Goal: Task Accomplishment & Management: Use online tool/utility

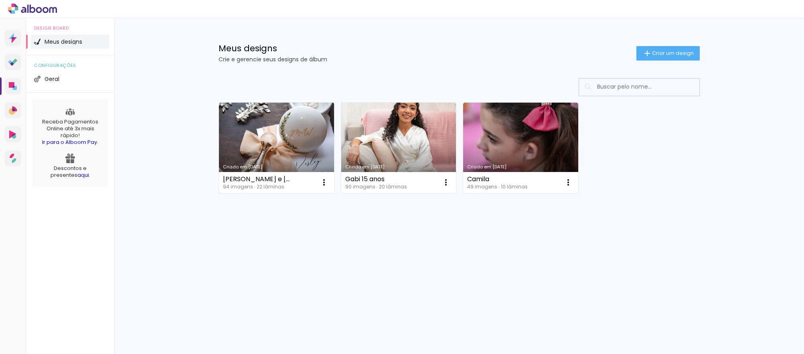
click at [284, 145] on link "Criado em [DATE]" at bounding box center [276, 148] width 115 height 91
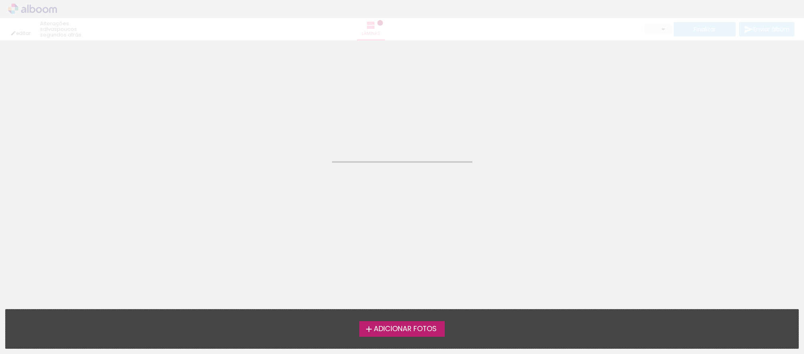
click at [284, 145] on neon-animated-pages "Confirmar Cancelar" at bounding box center [402, 198] width 804 height 314
